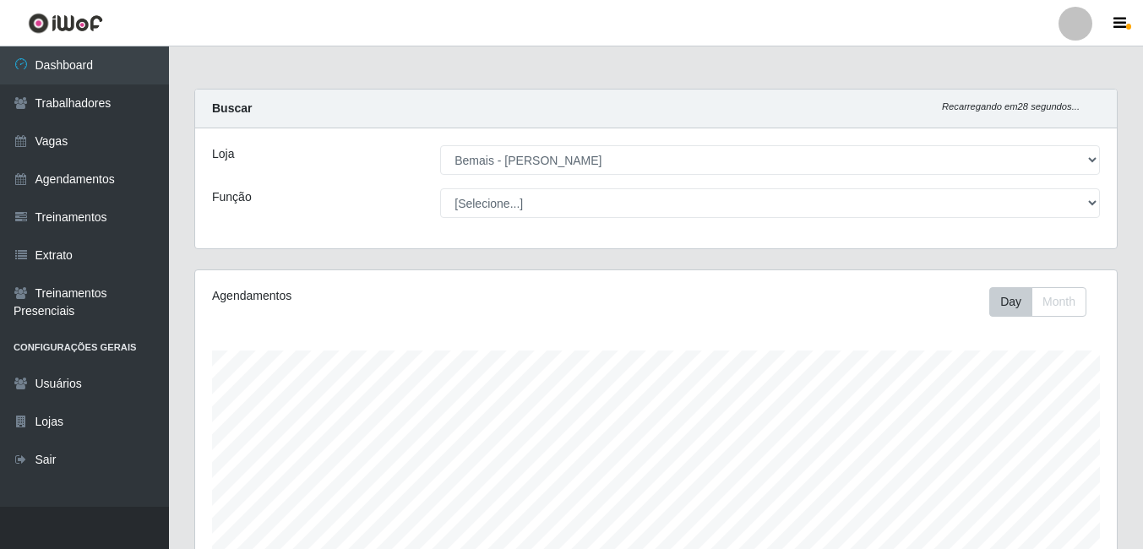
select select "230"
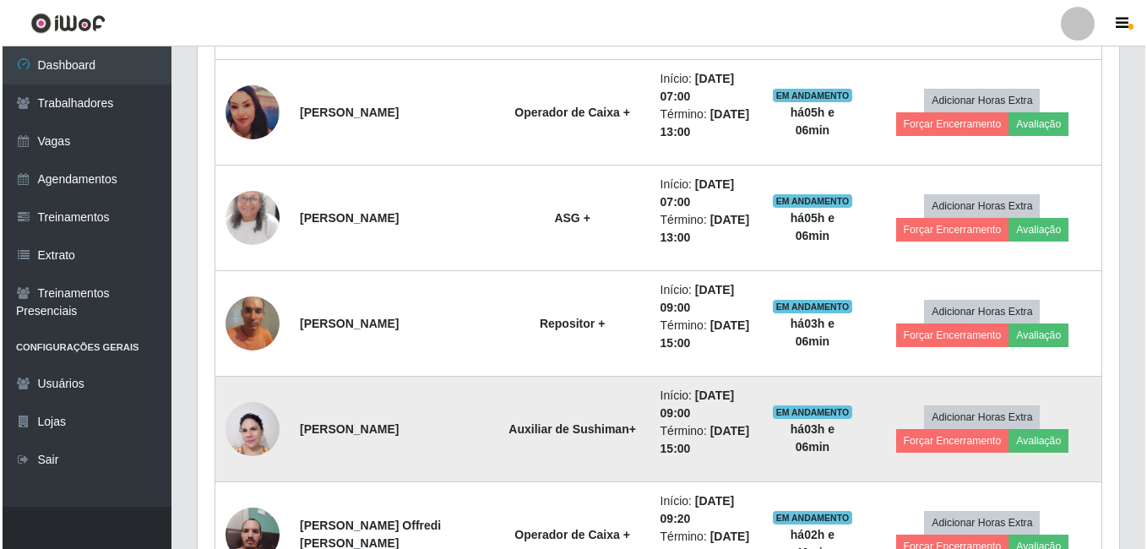
scroll to position [610, 0]
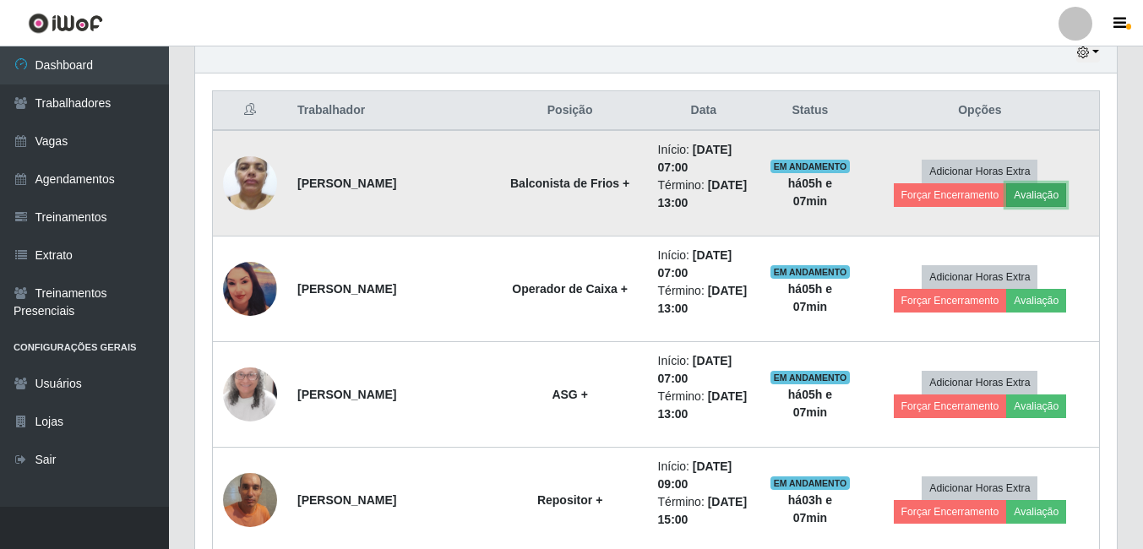
click at [1049, 192] on button "Avaliação" at bounding box center [1036, 195] width 60 height 24
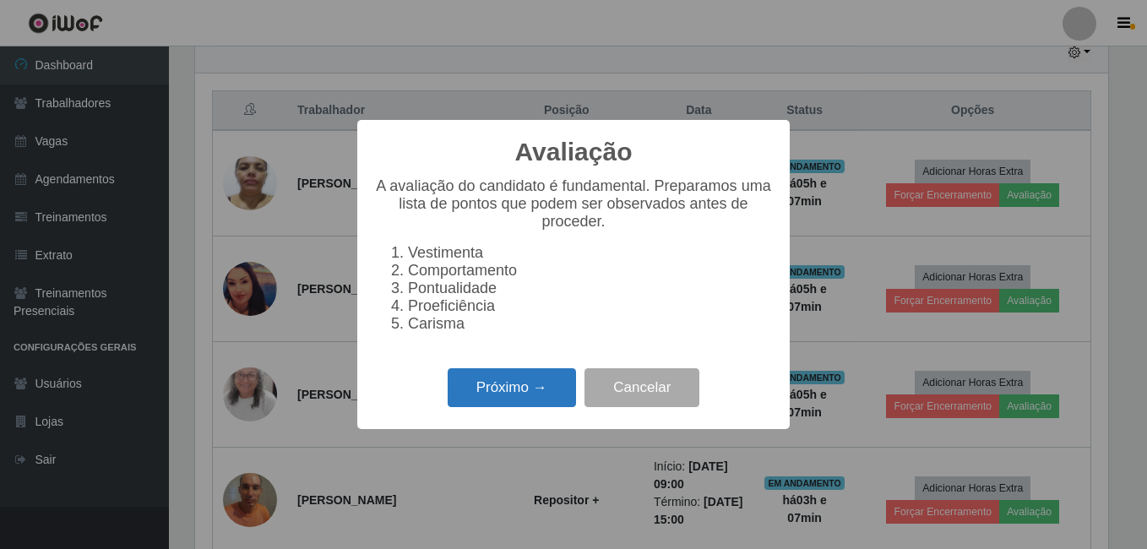
click at [494, 393] on button "Próximo →" at bounding box center [512, 388] width 128 height 40
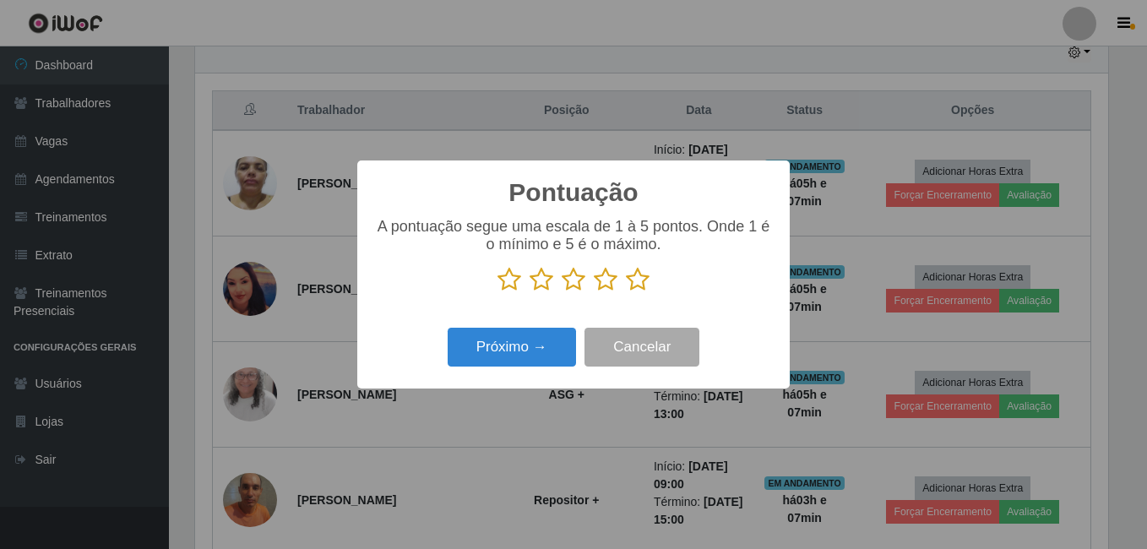
click at [645, 285] on icon at bounding box center [638, 279] width 24 height 25
click at [626, 292] on input "radio" at bounding box center [626, 292] width 0 height 0
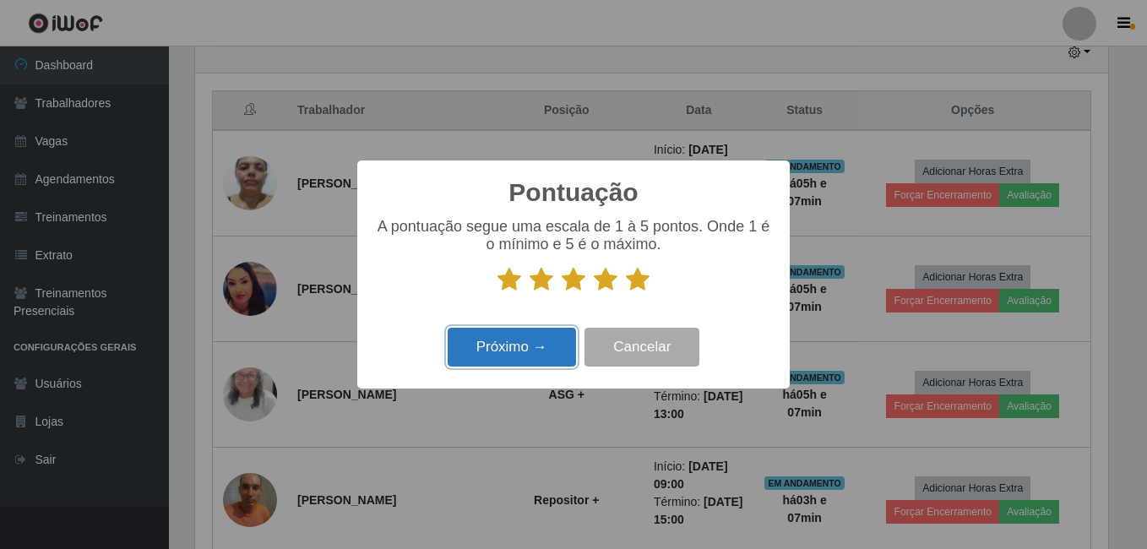
click at [519, 361] on button "Próximo →" at bounding box center [512, 348] width 128 height 40
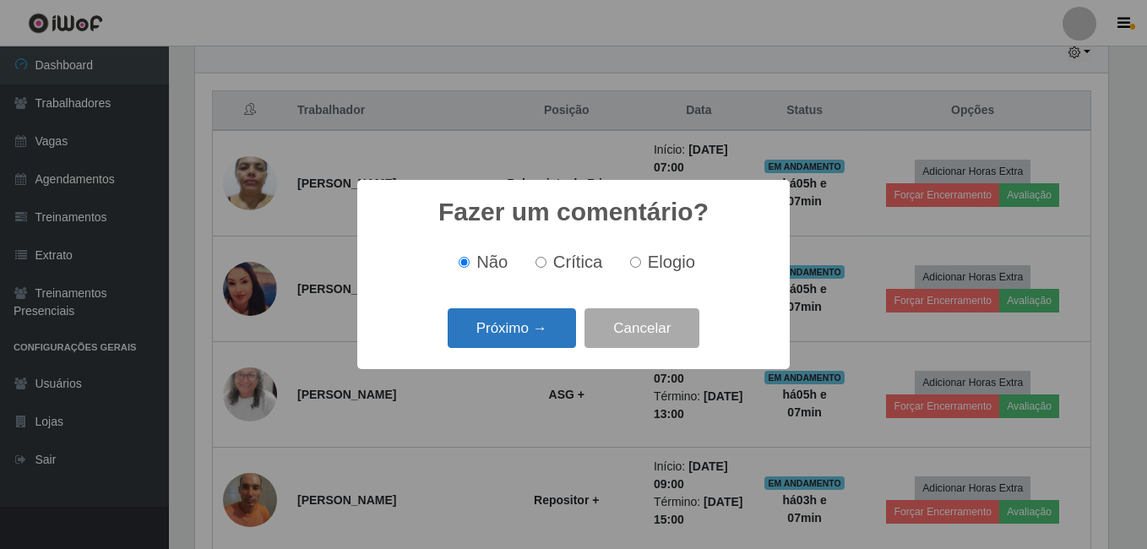
click at [526, 329] on button "Próximo →" at bounding box center [512, 328] width 128 height 40
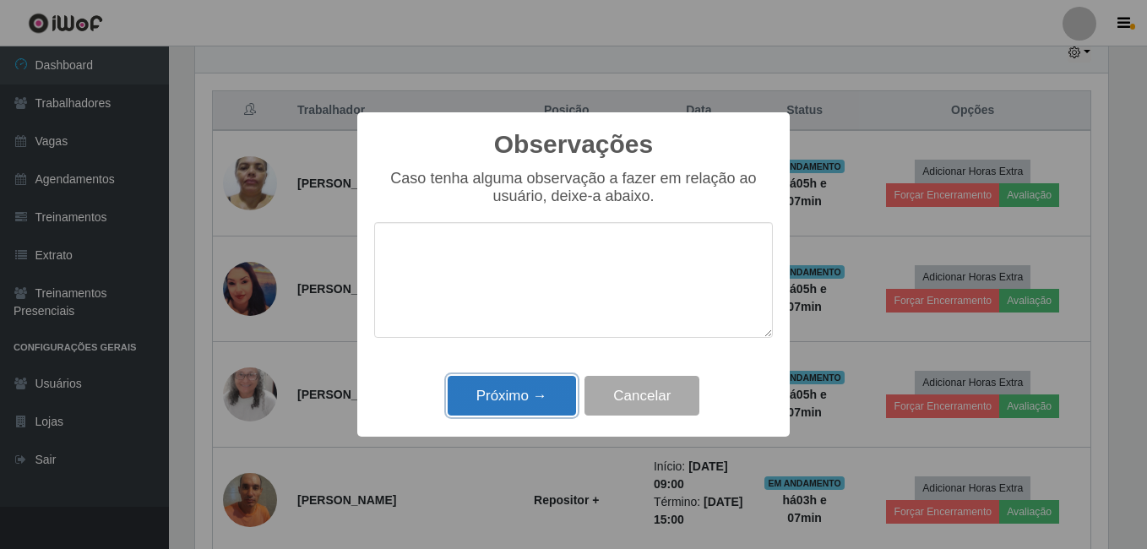
click at [532, 383] on button "Próximo →" at bounding box center [512, 396] width 128 height 40
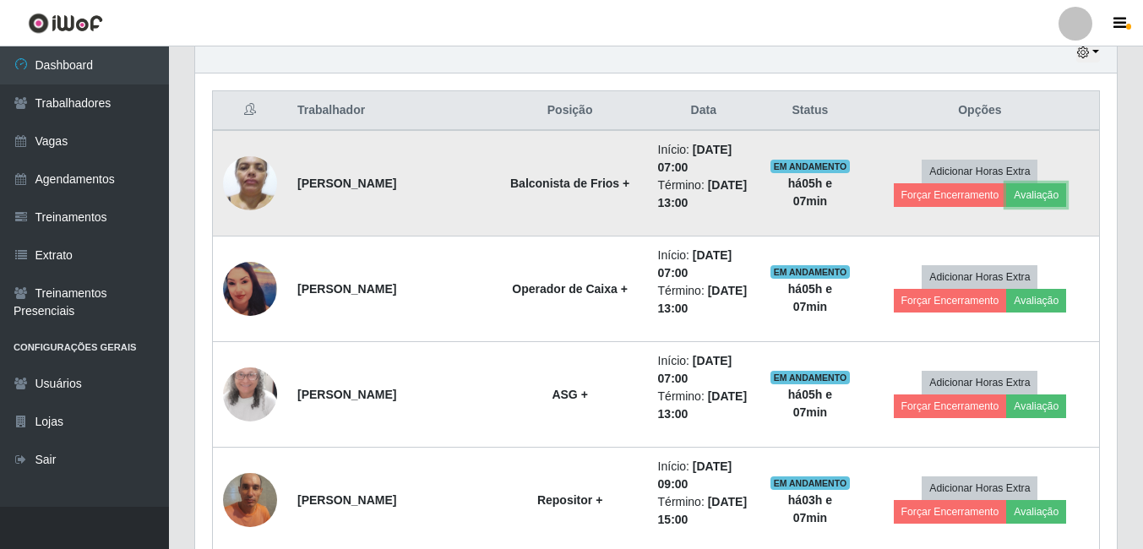
scroll to position [351, 922]
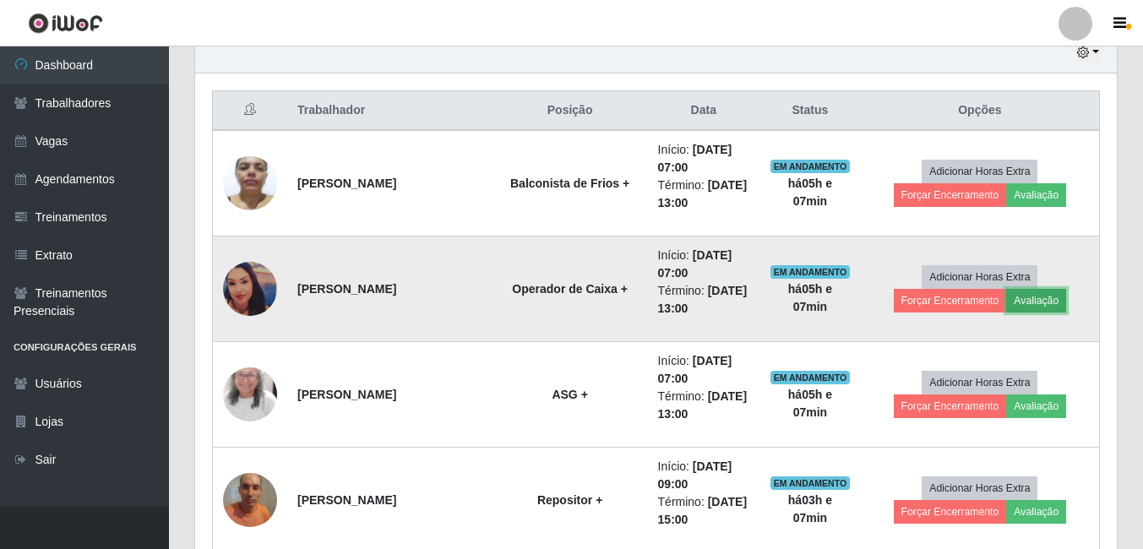
click at [1047, 295] on button "Avaliação" at bounding box center [1036, 301] width 60 height 24
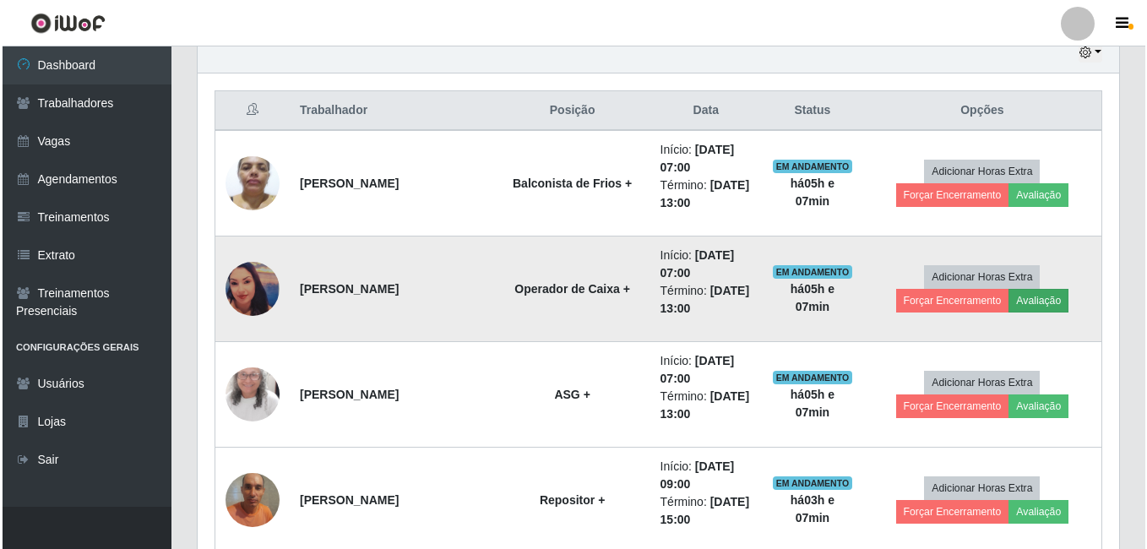
scroll to position [351, 913]
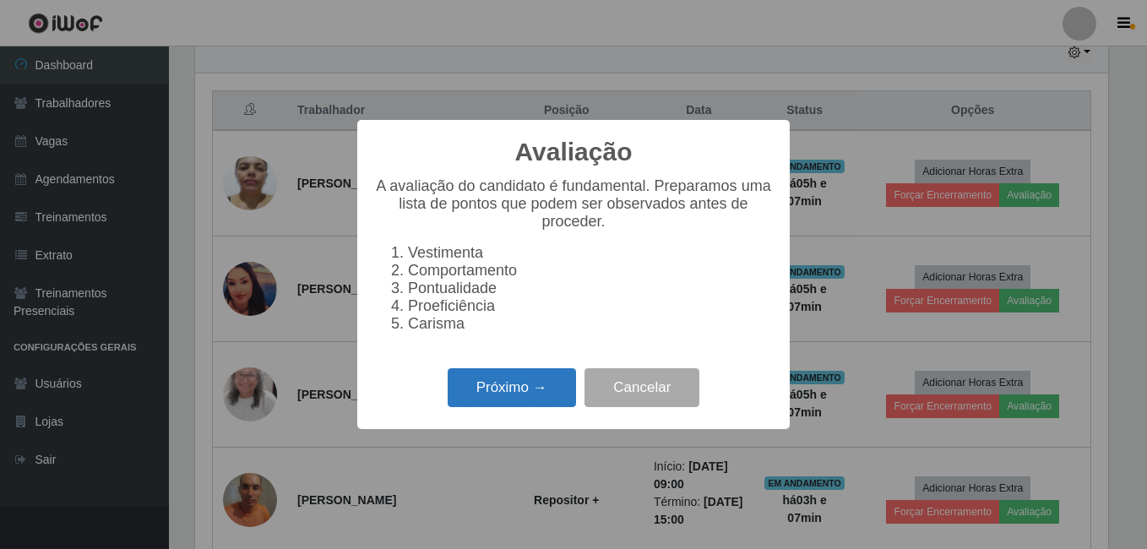
click at [529, 400] on button "Próximo →" at bounding box center [512, 388] width 128 height 40
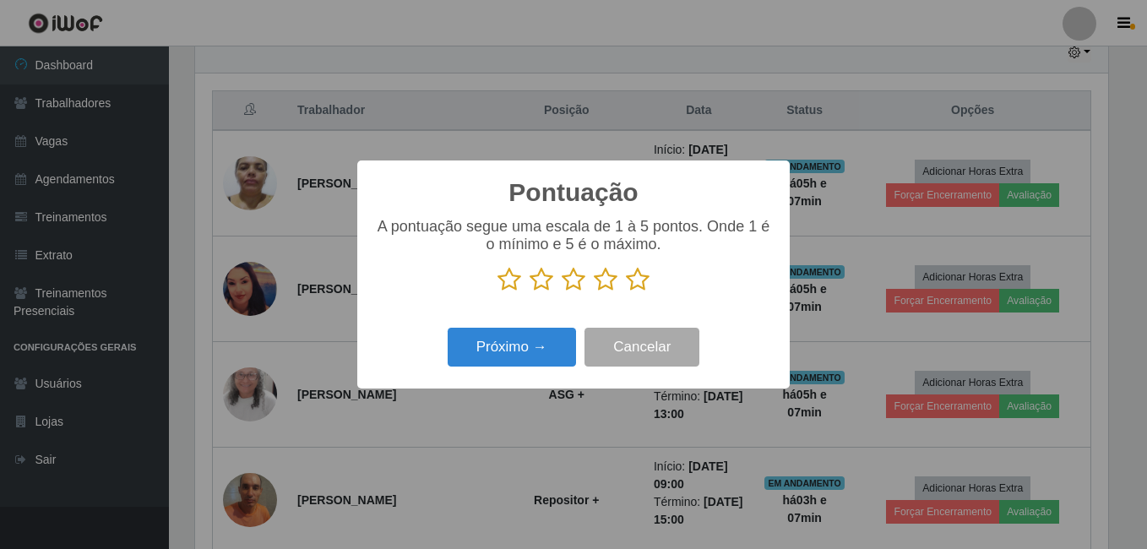
click at [634, 280] on icon at bounding box center [638, 279] width 24 height 25
click at [626, 292] on input "radio" at bounding box center [626, 292] width 0 height 0
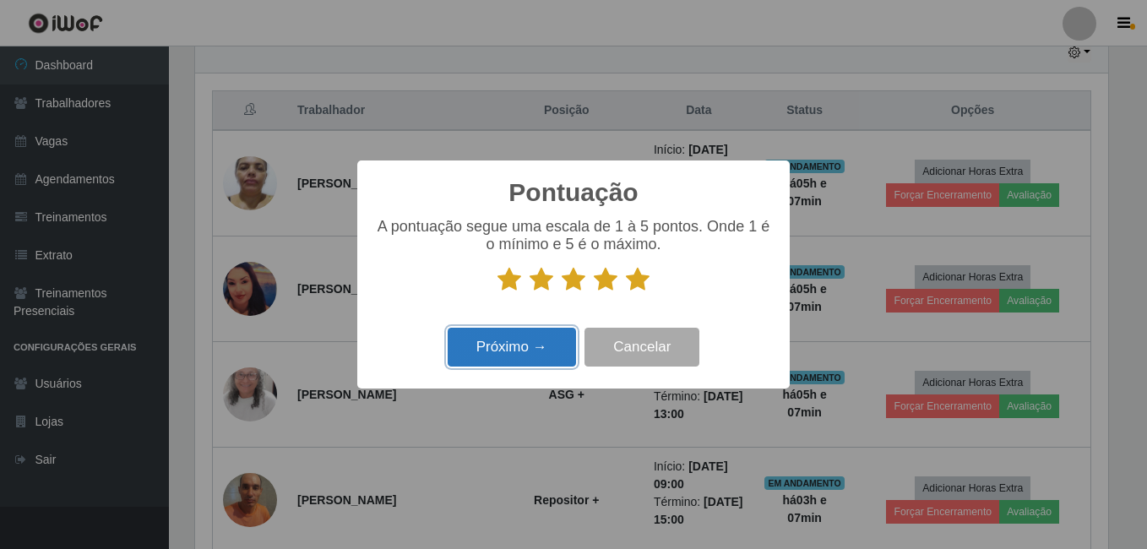
click at [536, 349] on button "Próximo →" at bounding box center [512, 348] width 128 height 40
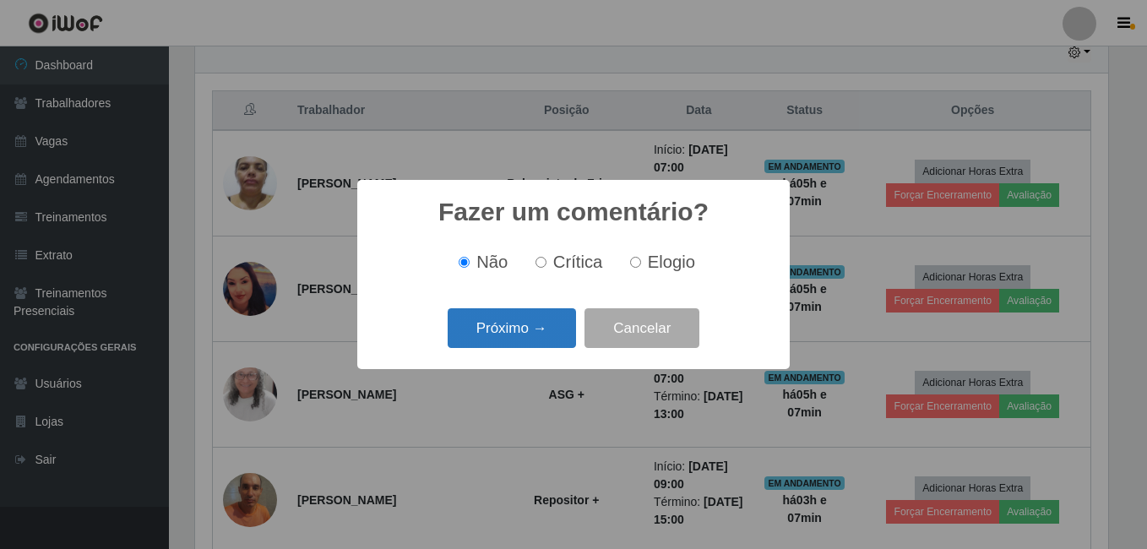
click at [552, 336] on button "Próximo →" at bounding box center [512, 328] width 128 height 40
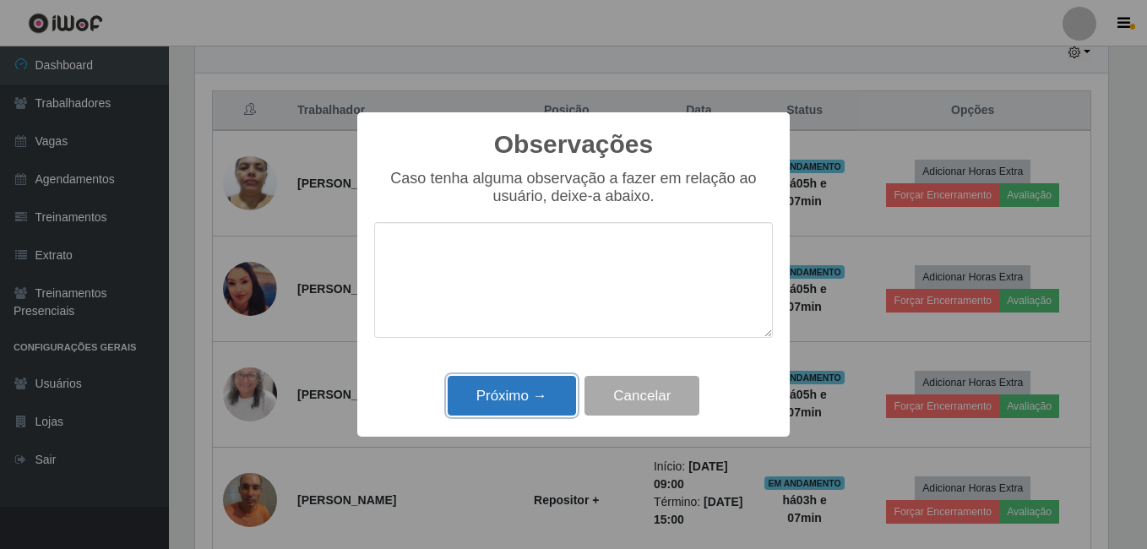
click at [533, 415] on button "Próximo →" at bounding box center [512, 396] width 128 height 40
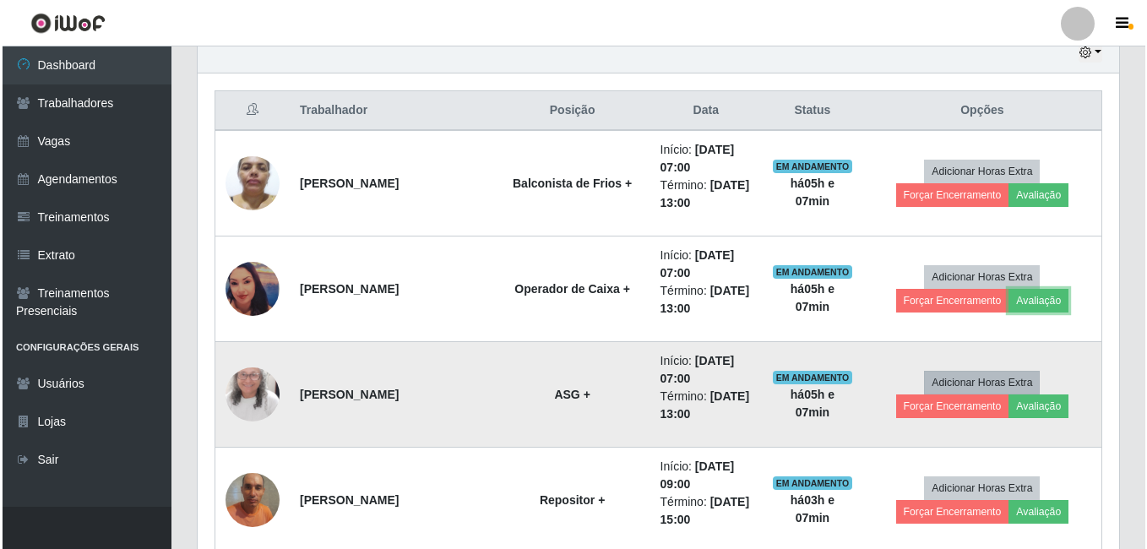
scroll to position [694, 0]
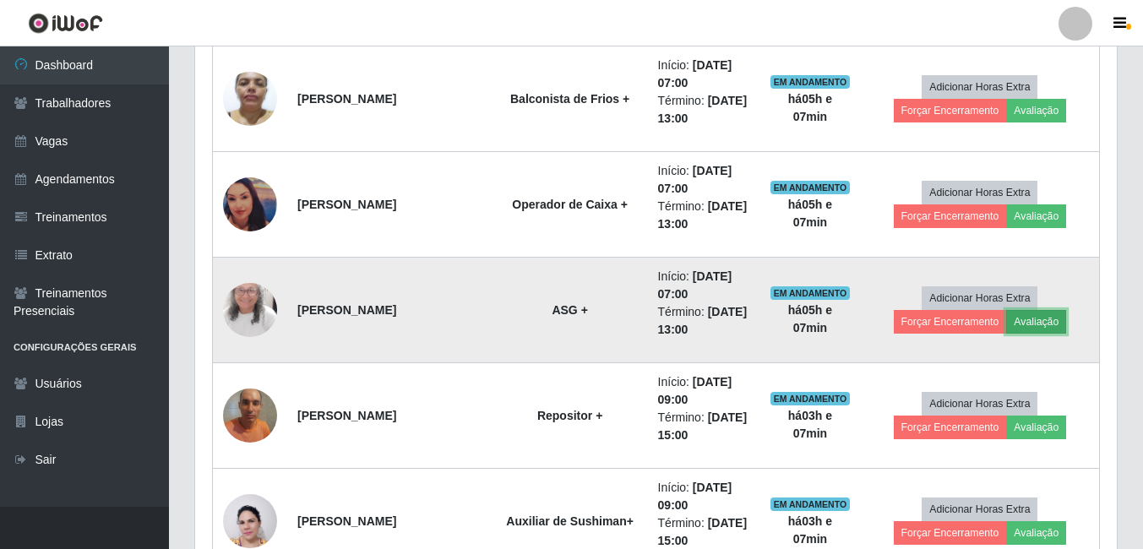
click at [1042, 320] on button "Avaliação" at bounding box center [1036, 322] width 60 height 24
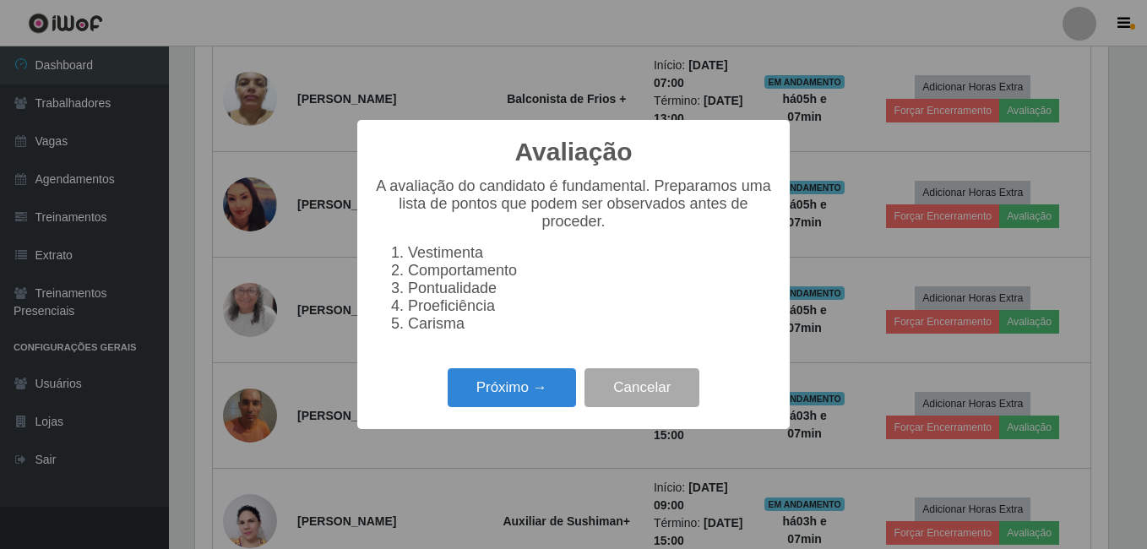
scroll to position [351, 913]
click at [530, 391] on button "Próximo →" at bounding box center [512, 388] width 128 height 40
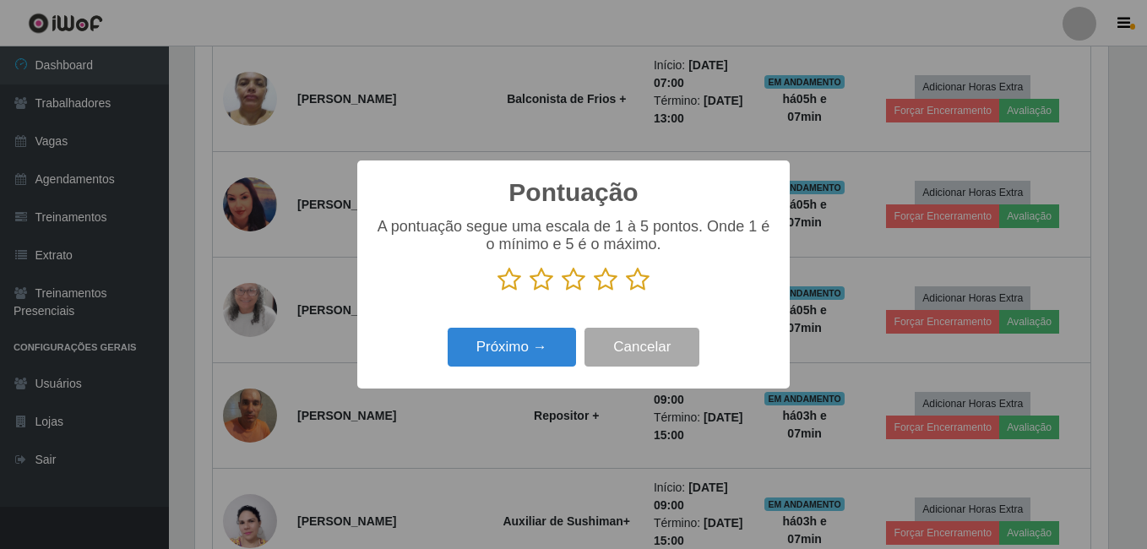
click at [632, 280] on icon at bounding box center [638, 279] width 24 height 25
click at [626, 292] on input "radio" at bounding box center [626, 292] width 0 height 0
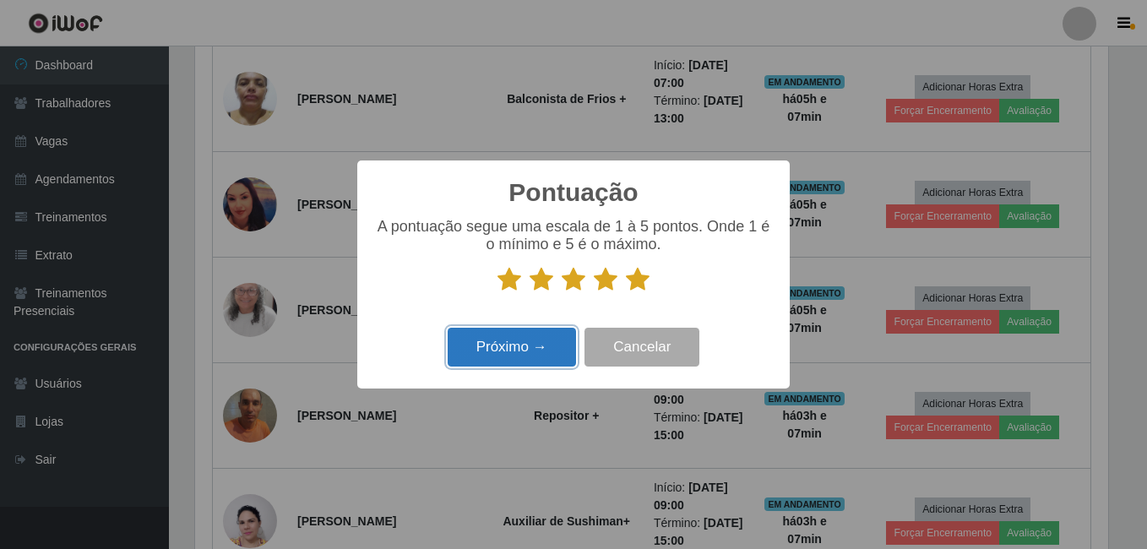
click at [550, 349] on button "Próximo →" at bounding box center [512, 348] width 128 height 40
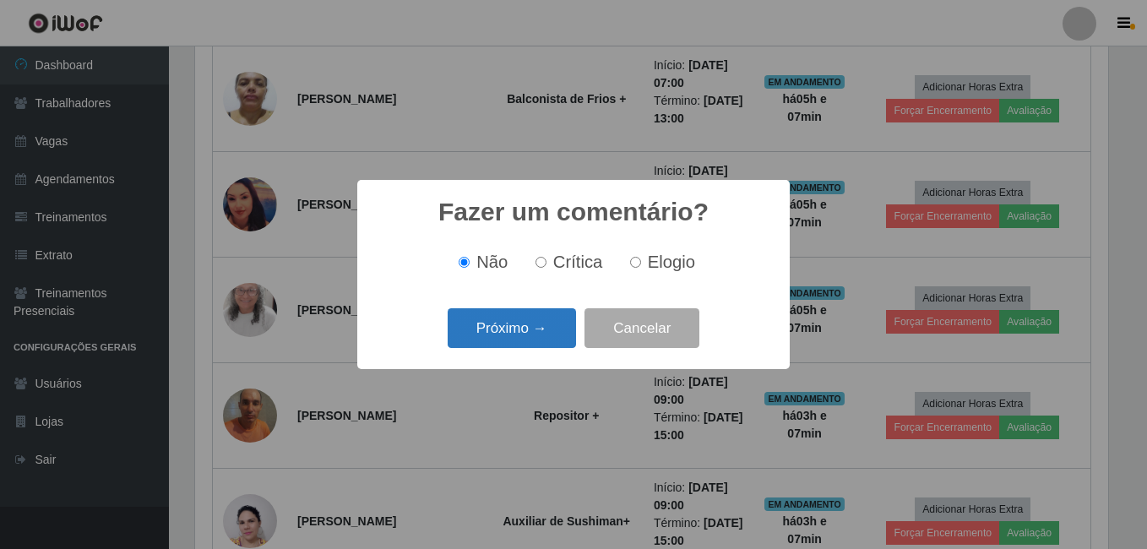
click at [552, 340] on button "Próximo →" at bounding box center [512, 328] width 128 height 40
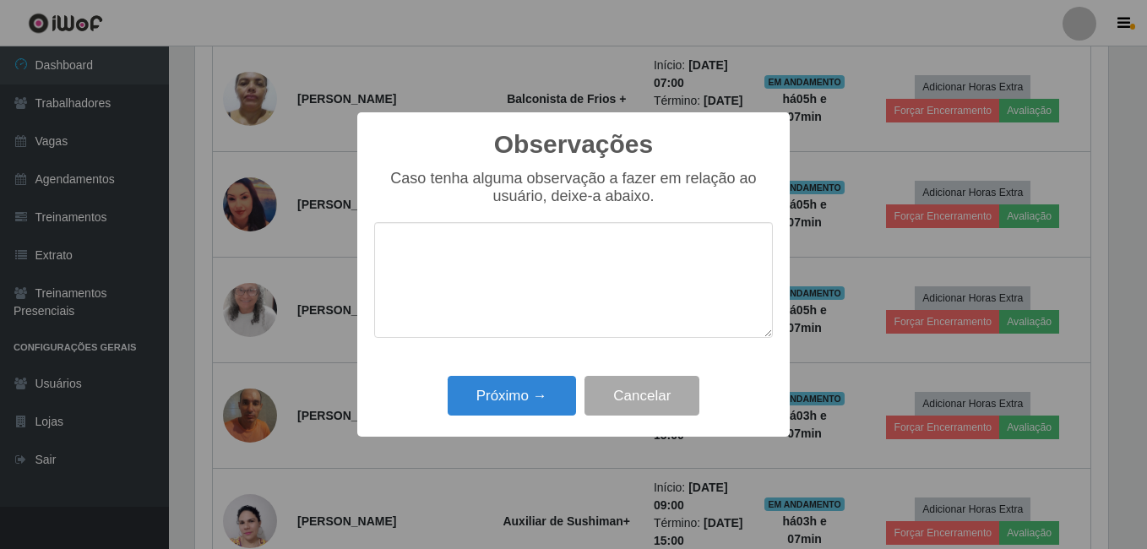
click at [543, 420] on div "Próximo → Cancelar" at bounding box center [573, 396] width 399 height 48
click at [547, 400] on button "Próximo →" at bounding box center [512, 396] width 128 height 40
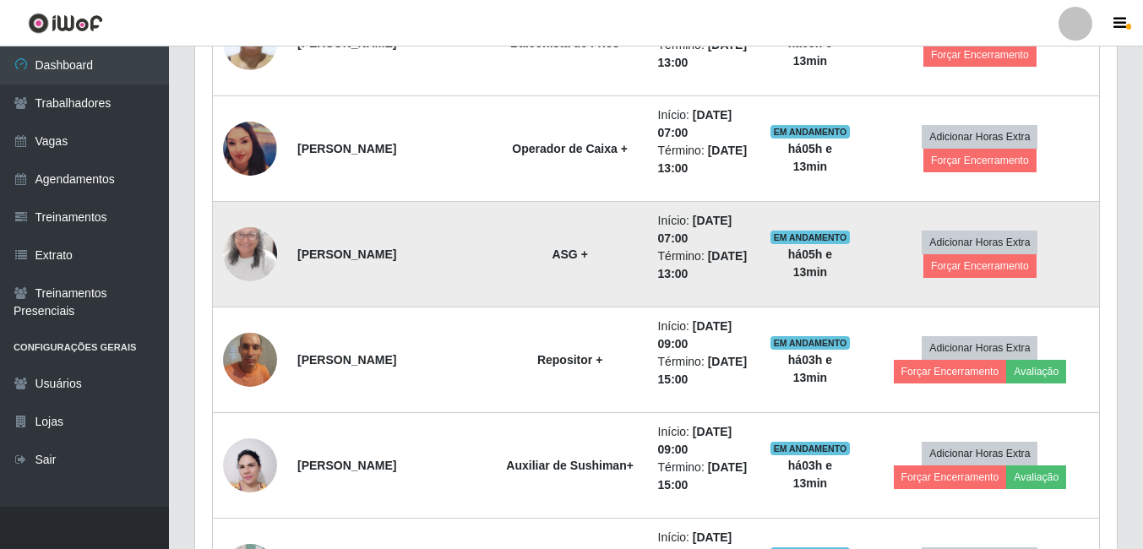
scroll to position [779, 0]
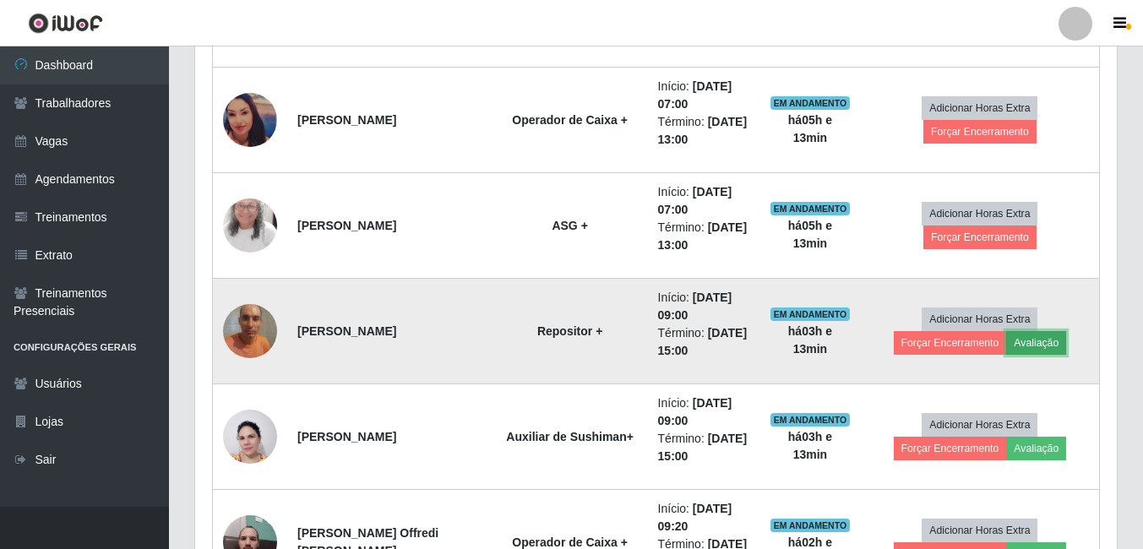
click at [1044, 348] on button "Avaliação" at bounding box center [1036, 343] width 60 height 24
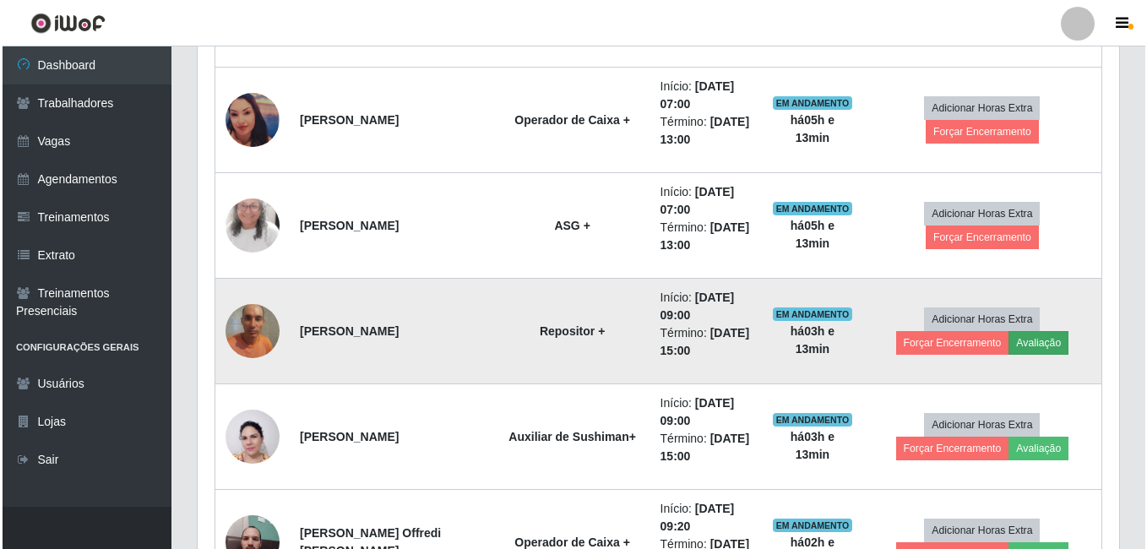
scroll to position [351, 913]
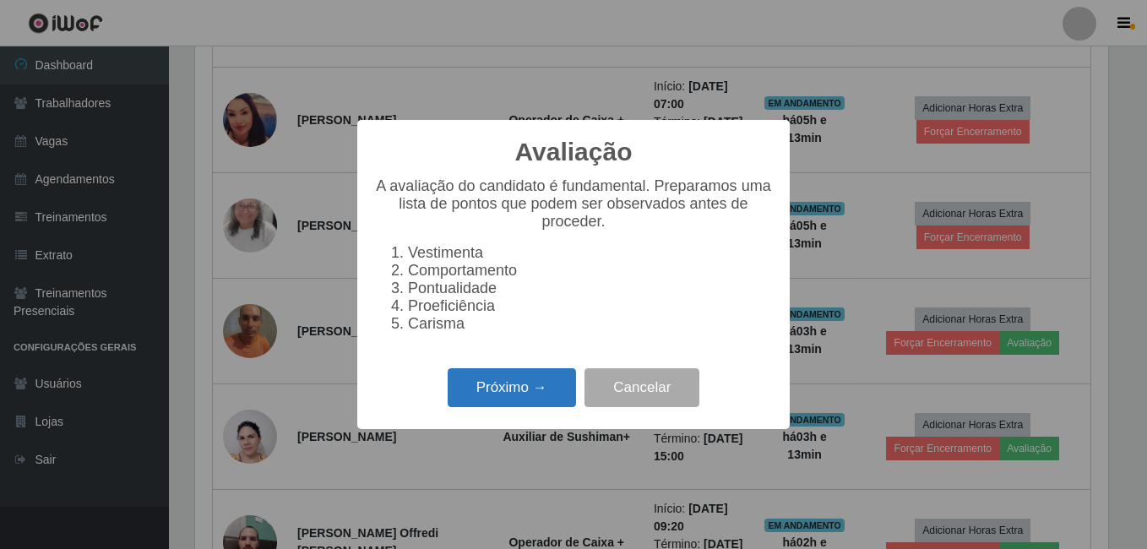
click at [489, 388] on button "Próximo →" at bounding box center [512, 388] width 128 height 40
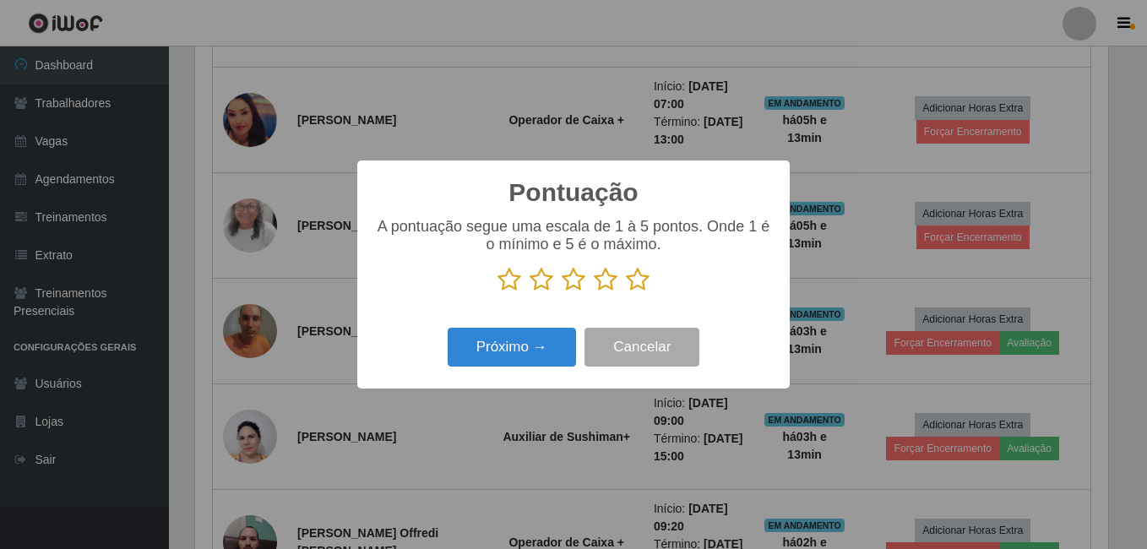
scroll to position [844331, 843768]
click at [637, 269] on div "A pontuação segue uma escala de 1 à 5 pontos. Onde 1 é o mínimo e 5 é o máximo." at bounding box center [573, 255] width 399 height 74
click at [633, 289] on icon at bounding box center [638, 279] width 24 height 25
click at [626, 292] on input "radio" at bounding box center [626, 292] width 0 height 0
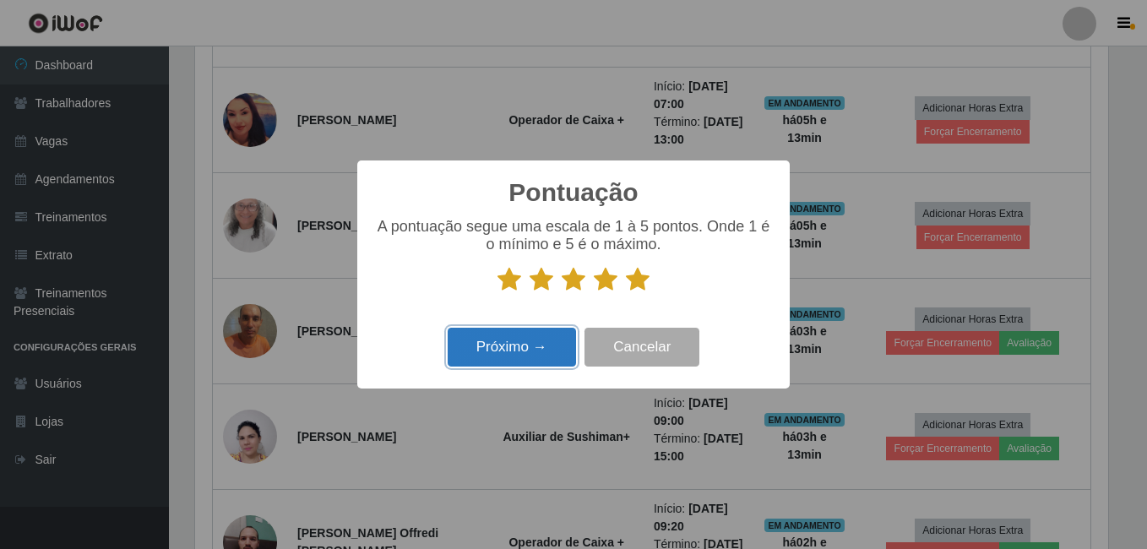
click at [531, 353] on button "Próximo →" at bounding box center [512, 348] width 128 height 40
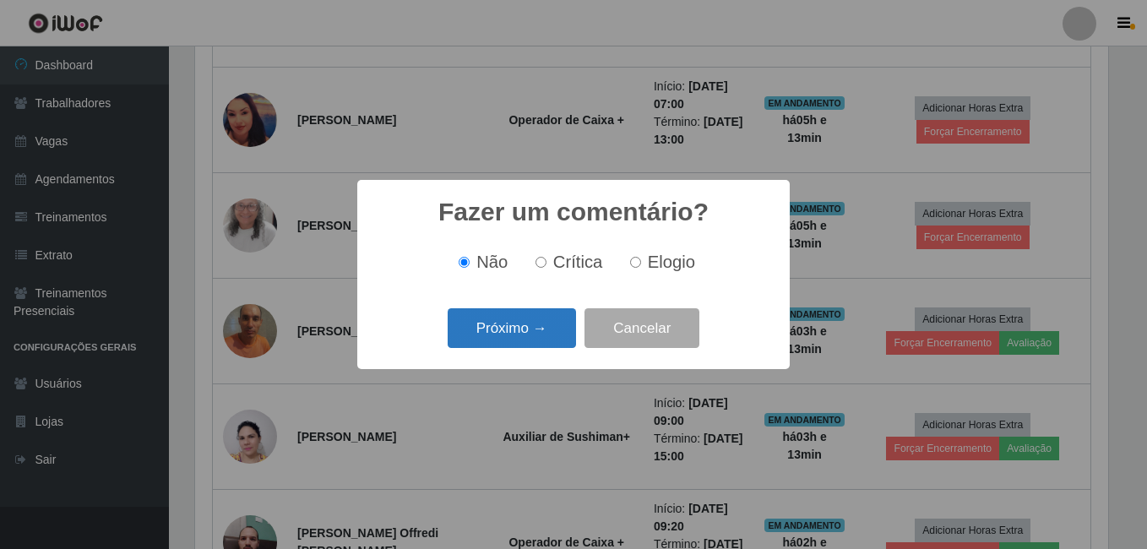
click at [521, 326] on button "Próximo →" at bounding box center [512, 328] width 128 height 40
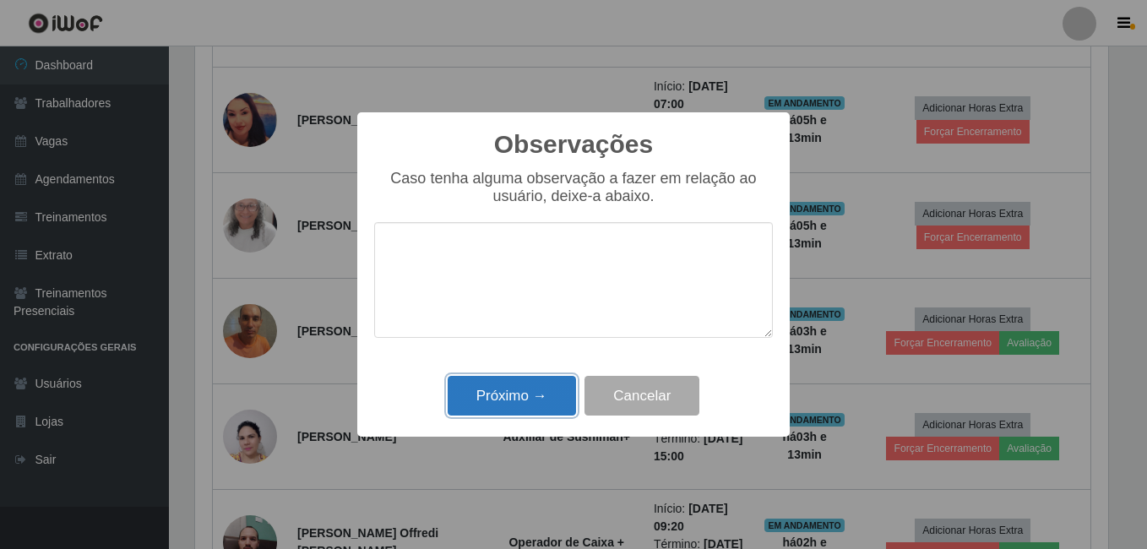
click at [546, 403] on button "Próximo →" at bounding box center [512, 396] width 128 height 40
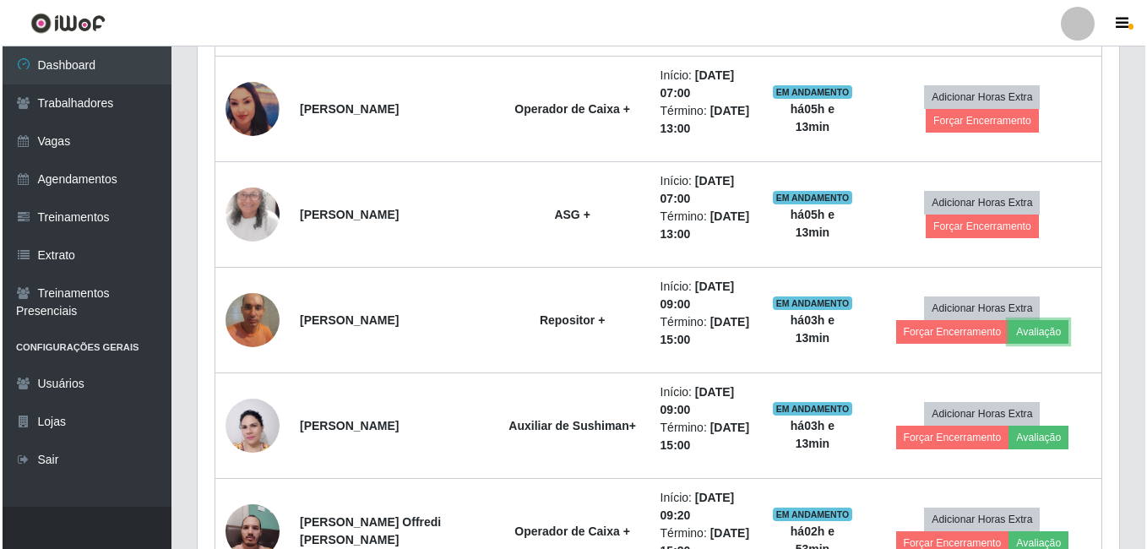
scroll to position [863, 0]
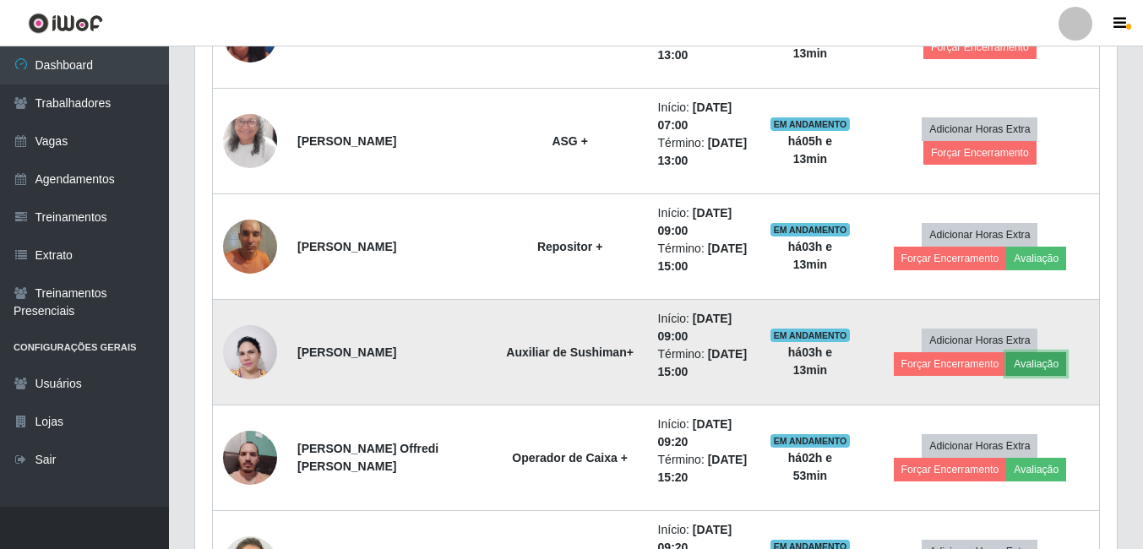
click at [1029, 362] on button "Avaliação" at bounding box center [1036, 364] width 60 height 24
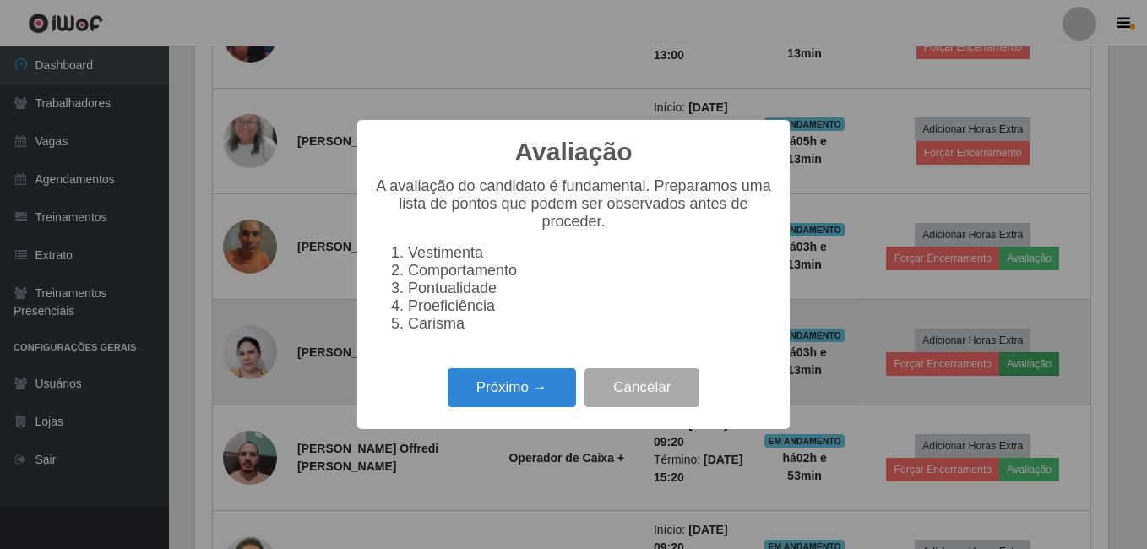
scroll to position [351, 913]
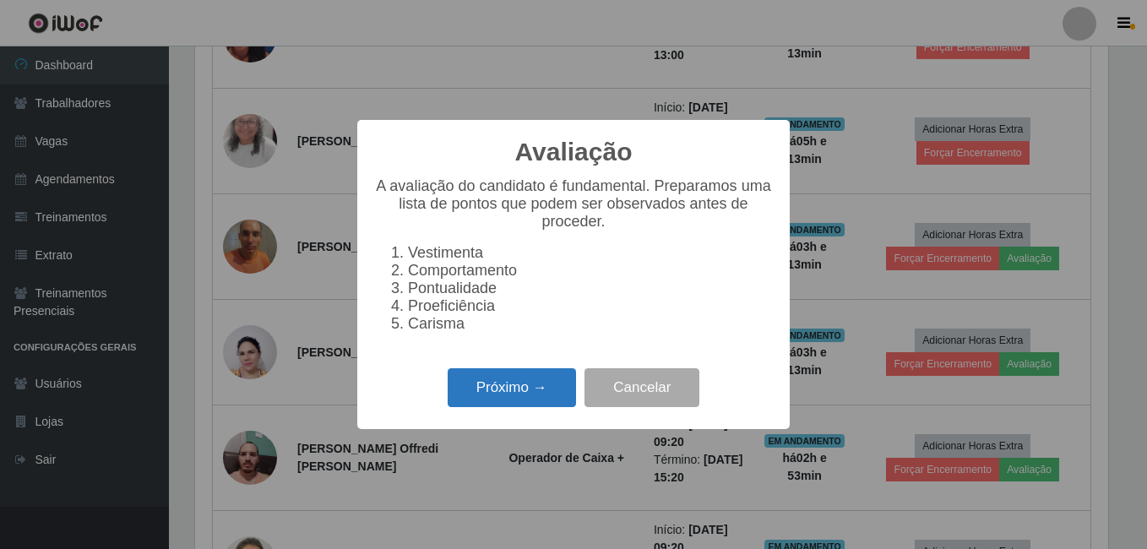
click at [506, 408] on button "Próximo →" at bounding box center [512, 388] width 128 height 40
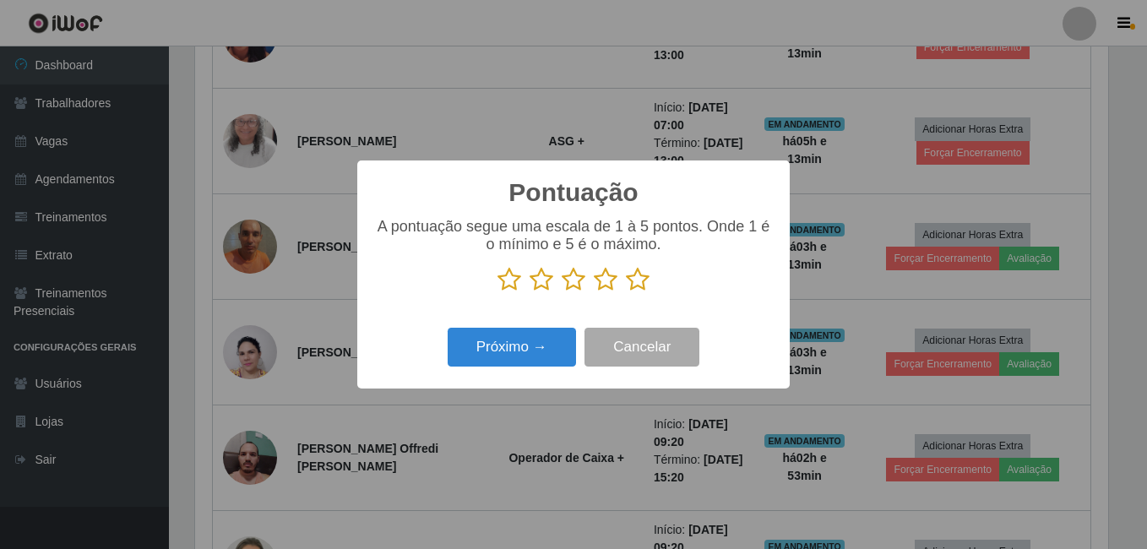
scroll to position [844331, 843768]
click at [647, 286] on icon at bounding box center [638, 279] width 24 height 25
click at [626, 292] on input "radio" at bounding box center [626, 292] width 0 height 0
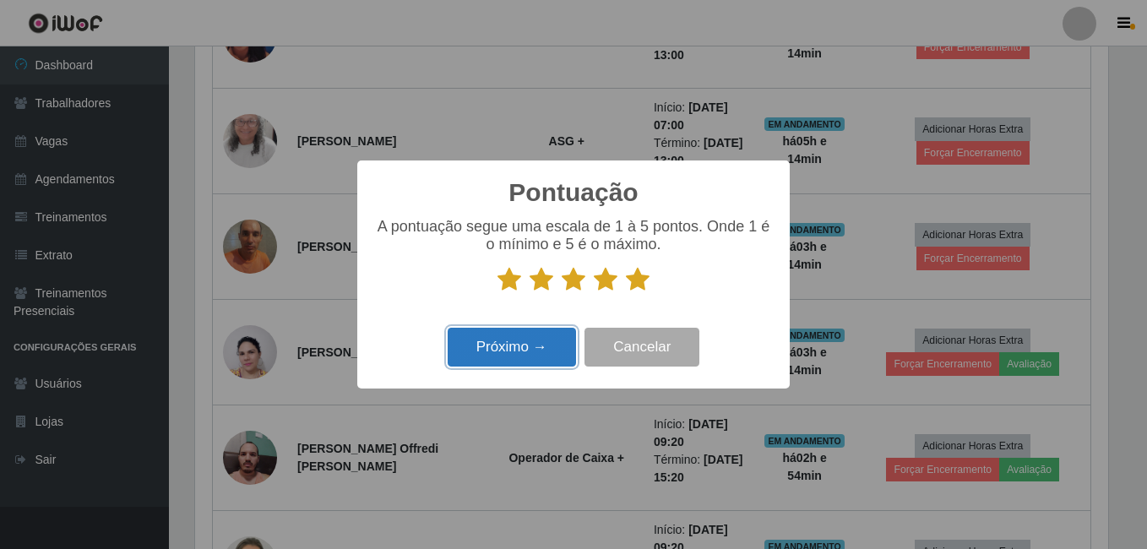
click at [540, 347] on button "Próximo →" at bounding box center [512, 348] width 128 height 40
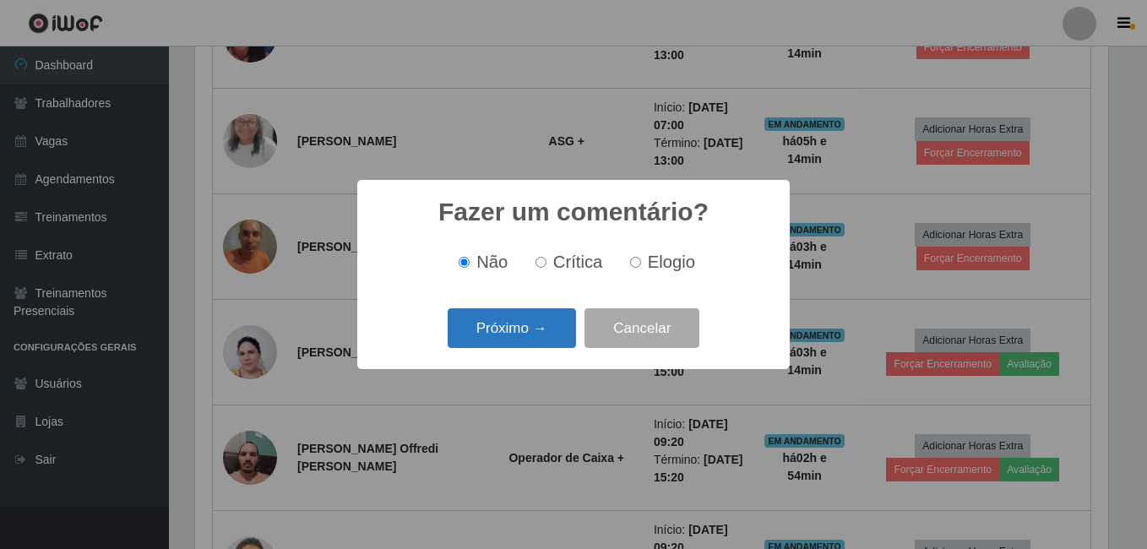
click at [543, 340] on button "Próximo →" at bounding box center [512, 328] width 128 height 40
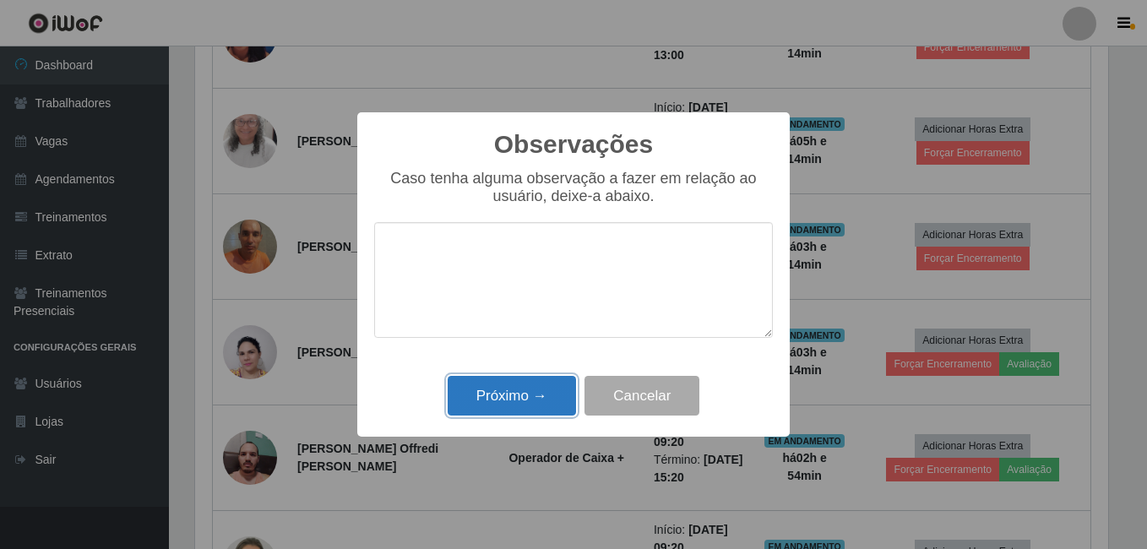
click at [531, 390] on button "Próximo →" at bounding box center [512, 396] width 128 height 40
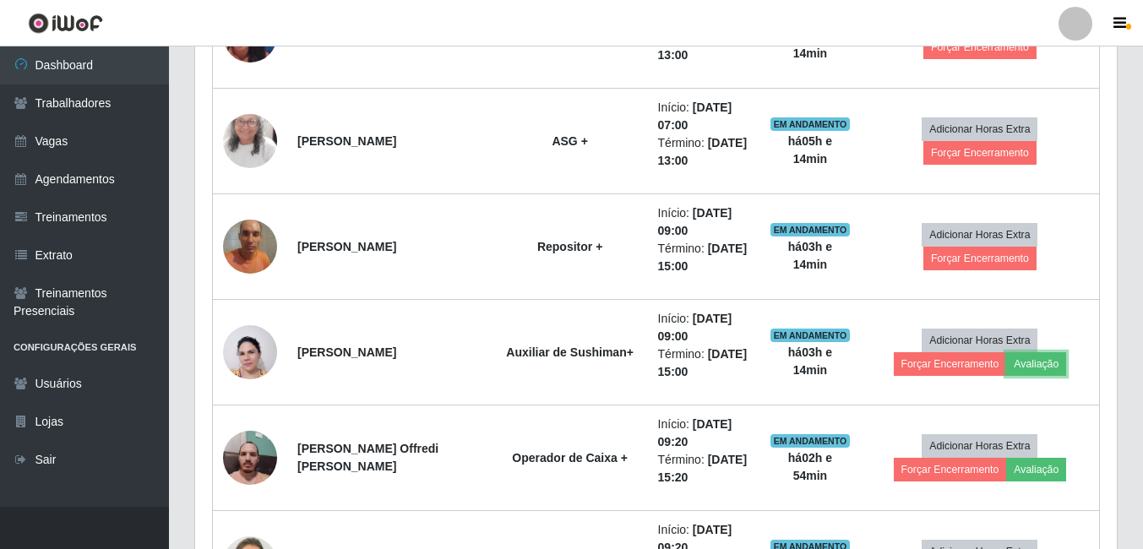
scroll to position [351, 922]
